Goal: Communication & Community: Share content

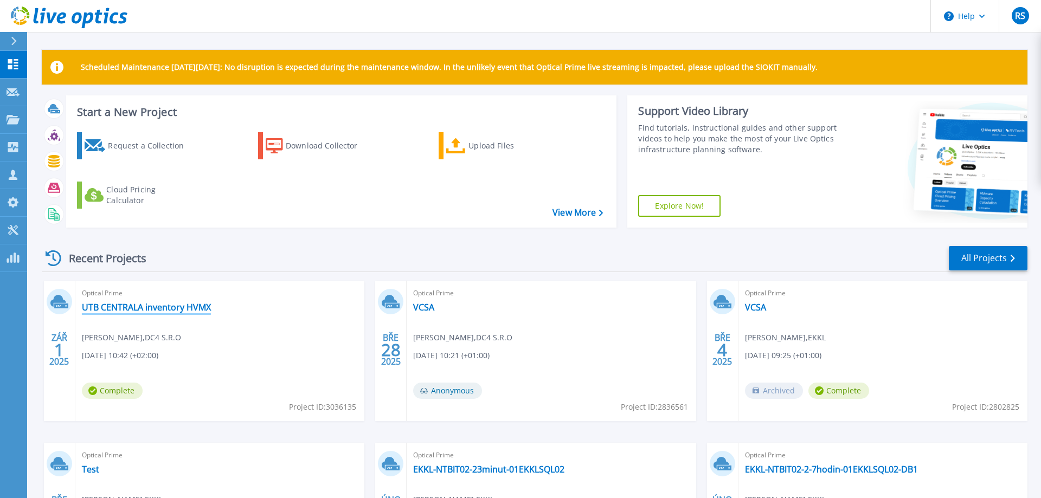
click at [114, 304] on link "UTB CENTRALA inventory HVMX" at bounding box center [146, 307] width 129 height 11
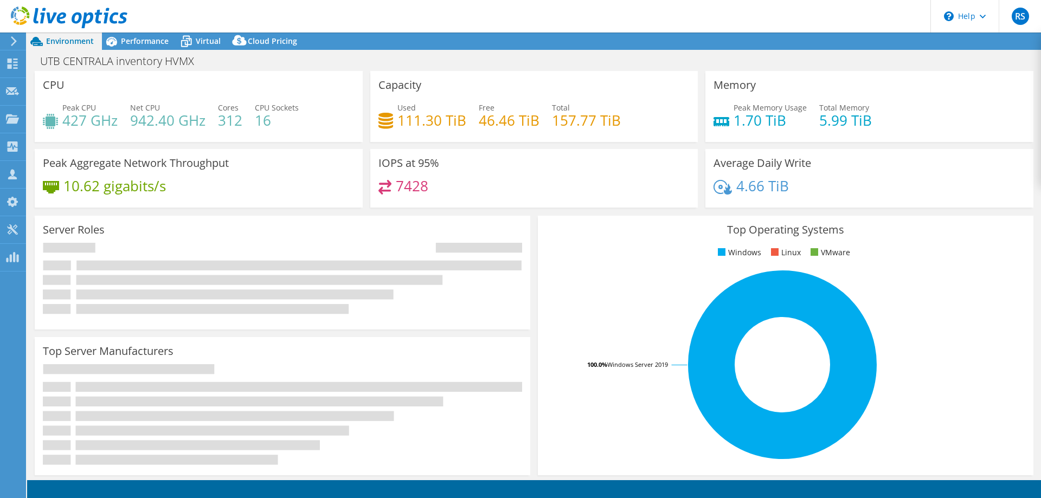
select select "USD"
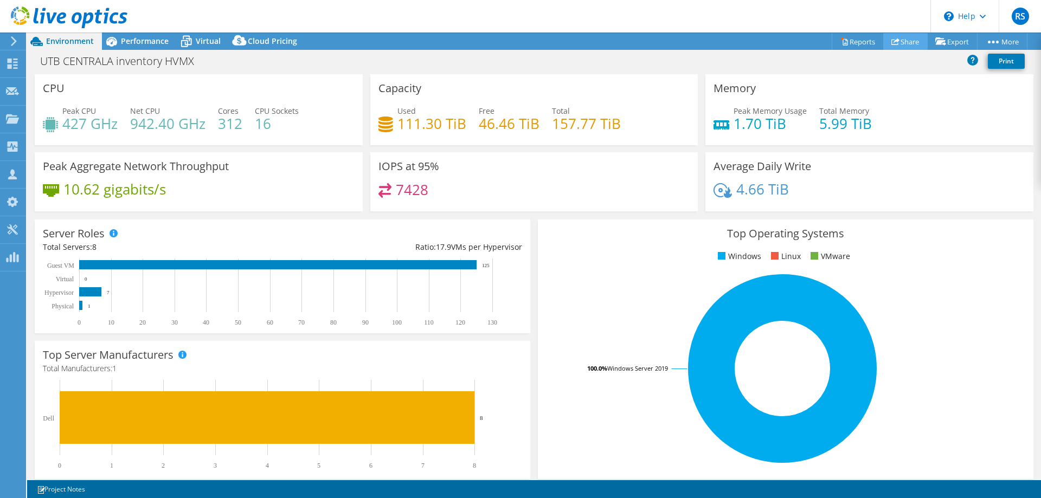
click at [900, 40] on link "Share" at bounding box center [905, 41] width 44 height 17
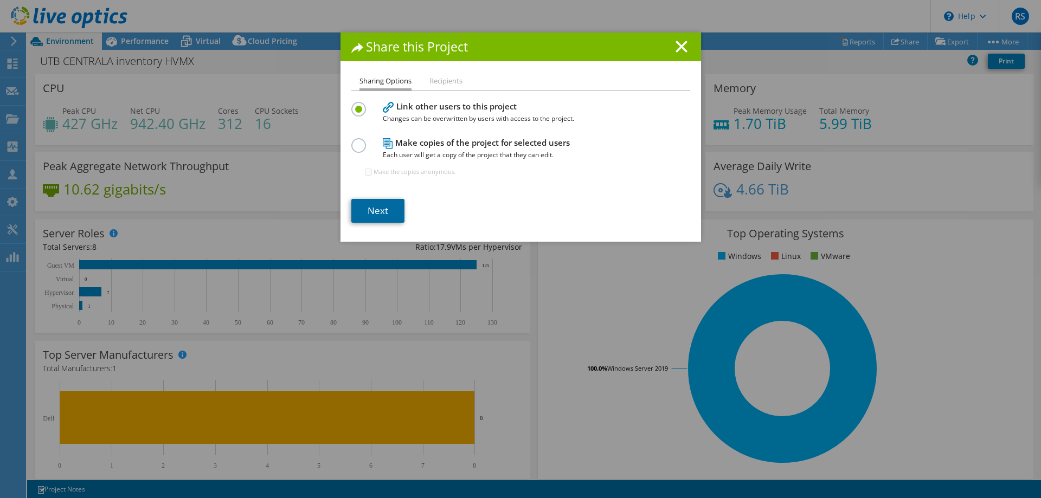
click at [370, 211] on link "Next" at bounding box center [377, 211] width 53 height 24
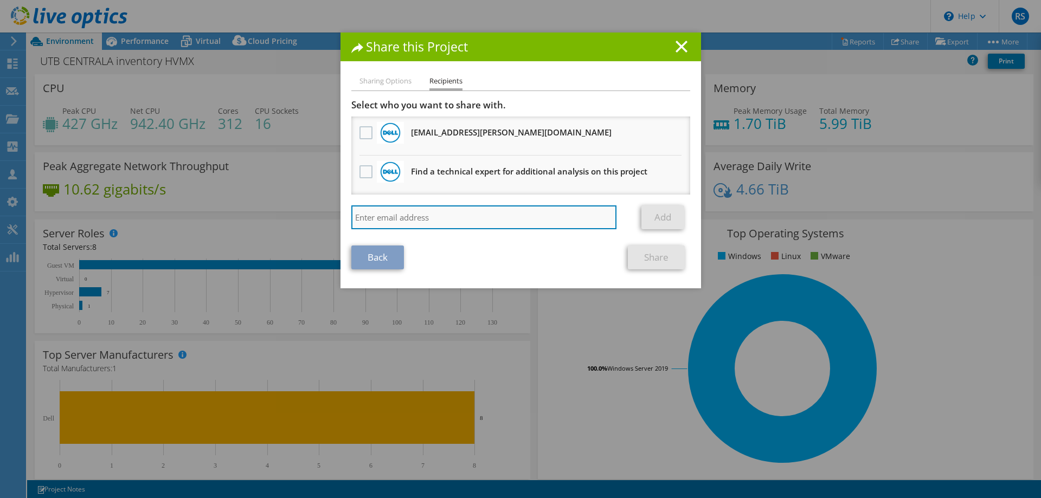
click at [374, 217] on input "search" at bounding box center [484, 217] width 266 height 24
paste input "mailto:[EMAIL_ADDRESS][DOMAIN_NAME]"
click at [373, 217] on input "mailto:[EMAIL_ADDRESS][DOMAIN_NAME]" at bounding box center [484, 217] width 266 height 24
type input "[EMAIL_ADDRESS][DOMAIN_NAME]"
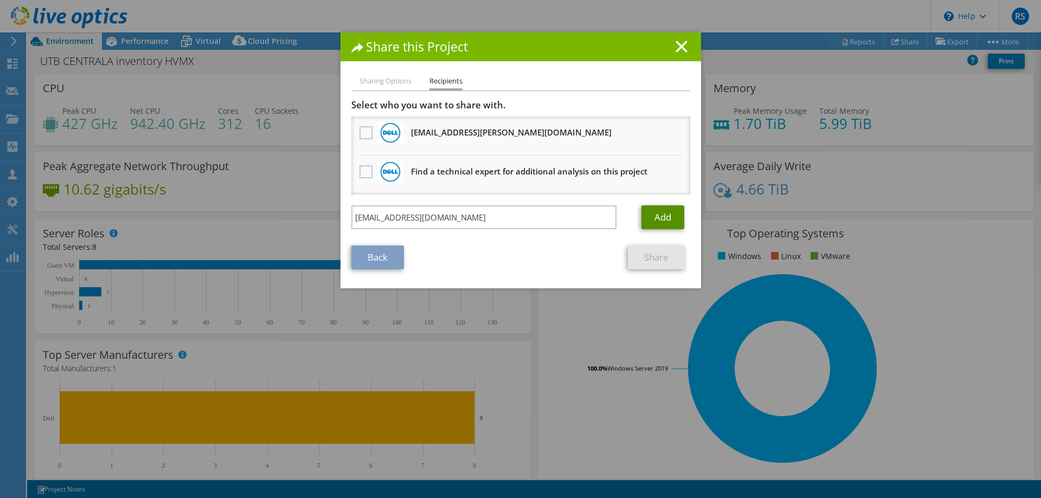
click at [661, 220] on link "Add" at bounding box center [662, 217] width 43 height 24
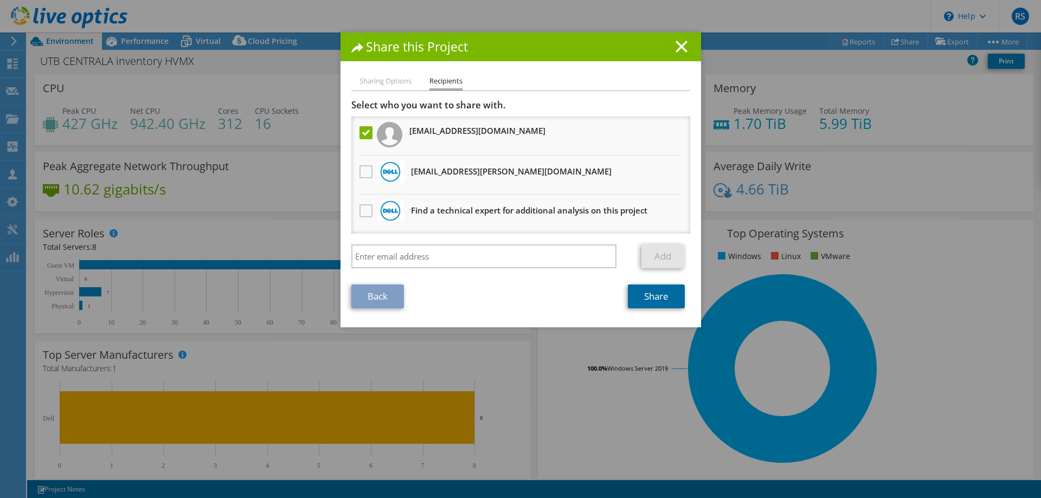
click at [661, 298] on link "Share" at bounding box center [656, 297] width 57 height 24
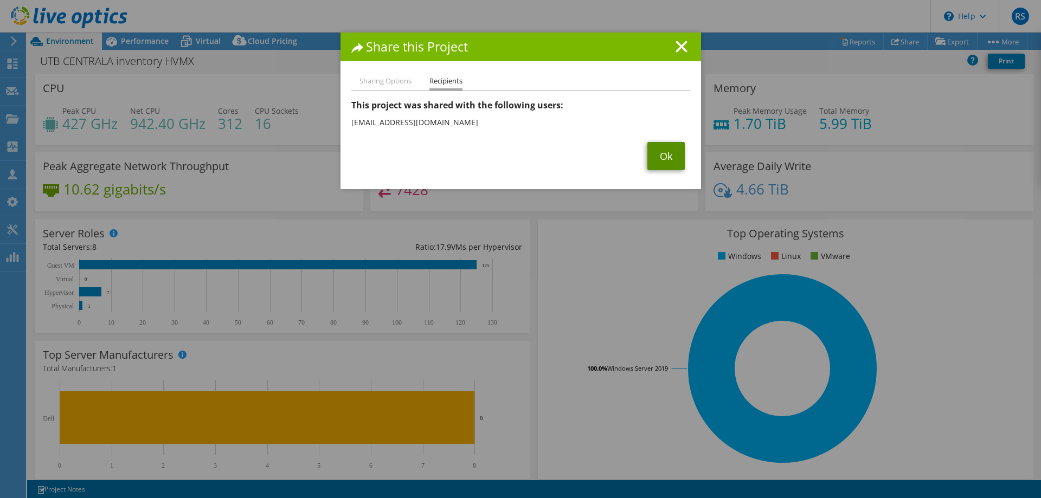
click at [670, 158] on link "Ok" at bounding box center [665, 156] width 37 height 28
